Goal: Find specific page/section: Find specific page/section

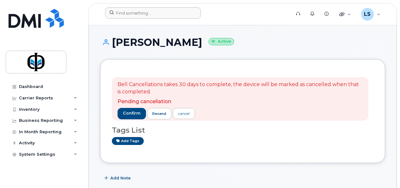
scroll to position [201, 0]
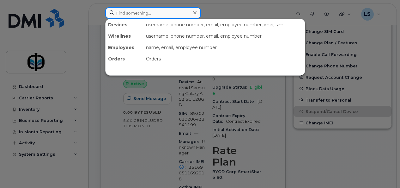
click at [132, 15] on input at bounding box center [153, 12] width 96 height 11
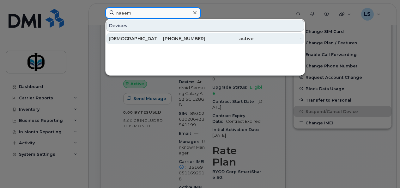
type input "naeem"
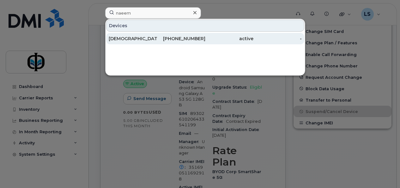
click at [162, 40] on span "Naeem" at bounding box center [170, 39] width 16 height 6
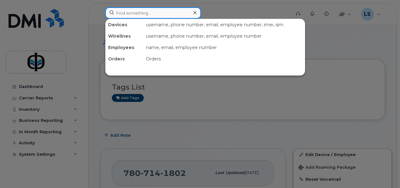
click at [150, 9] on input at bounding box center [153, 12] width 96 height 11
type input "nik"
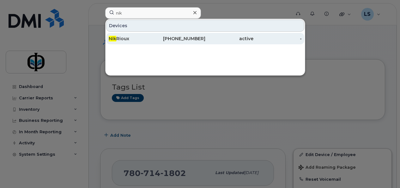
click at [165, 37] on div "403-829-0902" at bounding box center [181, 38] width 48 height 6
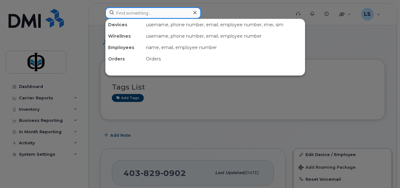
click at [142, 13] on input at bounding box center [153, 12] width 96 height 11
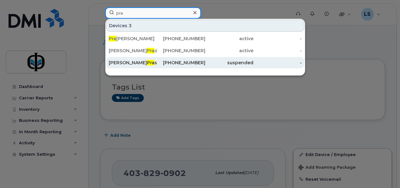
type input "pra"
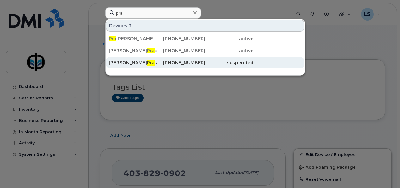
click at [143, 62] on div "Vignesh Pra sad" at bounding box center [133, 62] width 48 height 6
